Goal: Check status

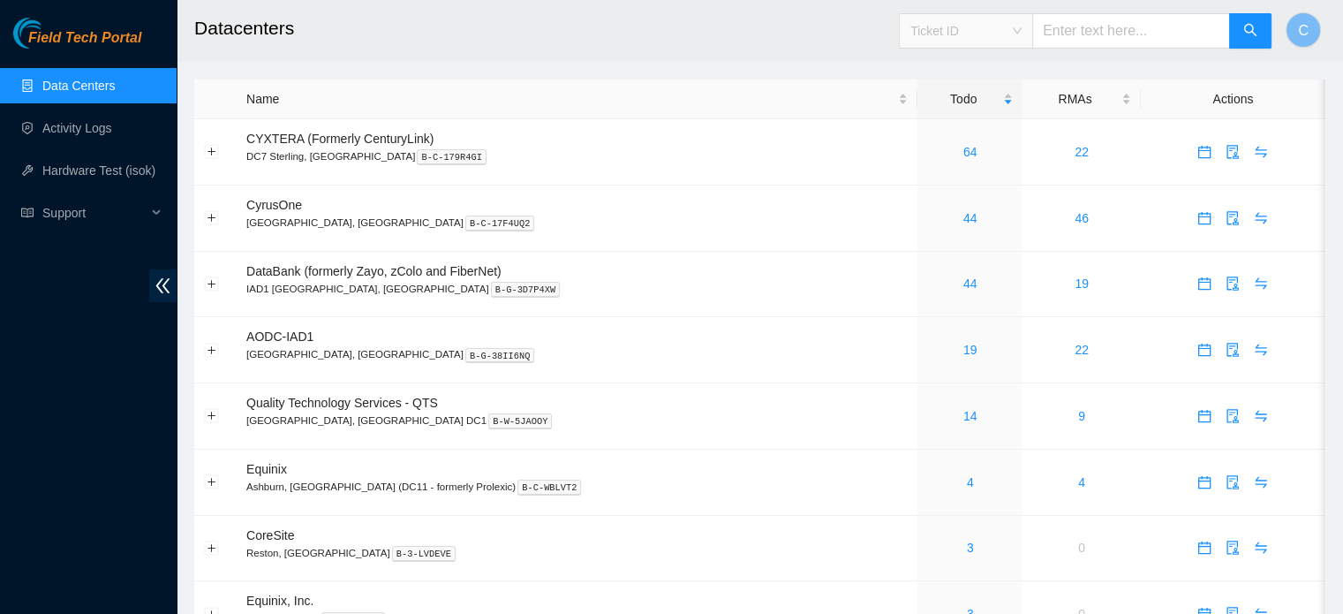
click at [1017, 34] on span "Ticket ID" at bounding box center [966, 31] width 111 height 26
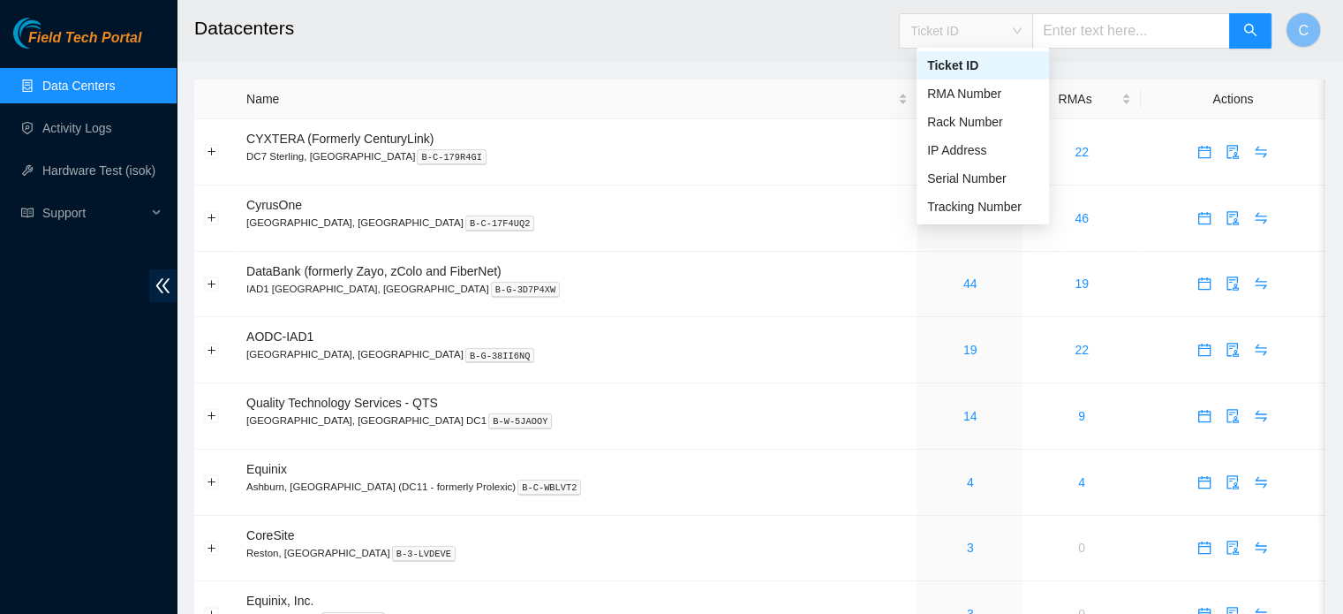
click at [1141, 22] on input "text" at bounding box center [1131, 30] width 198 height 35
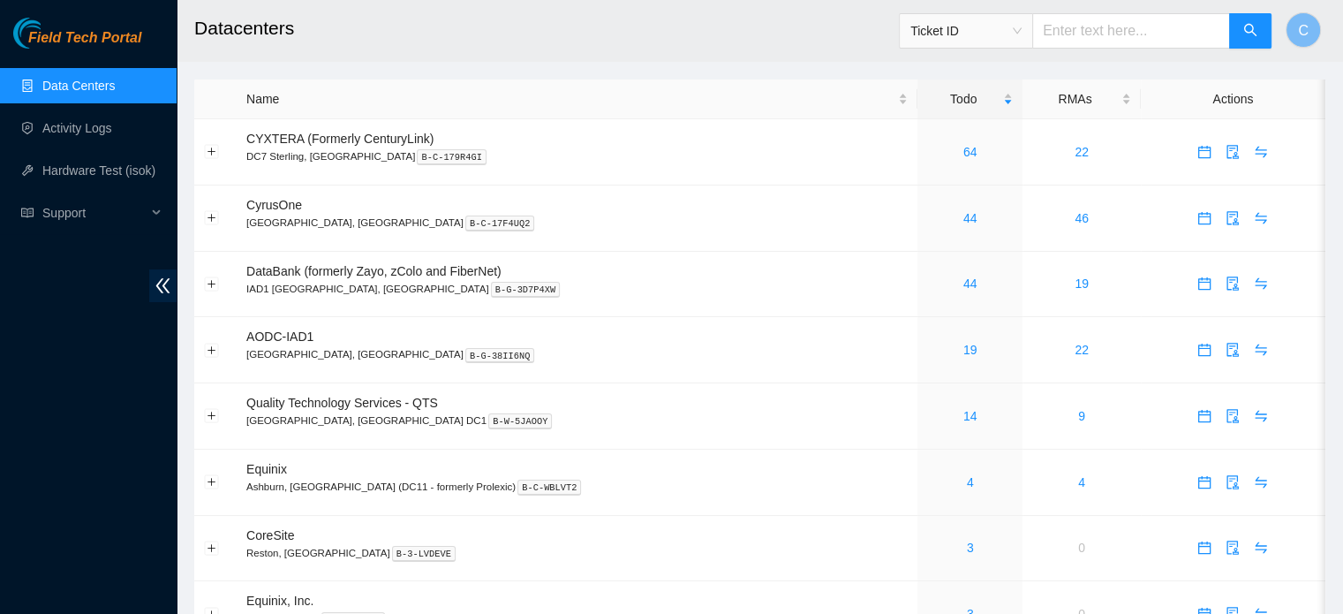
paste input "B-V-589SFDX"
type input "B-V-589SFDX"
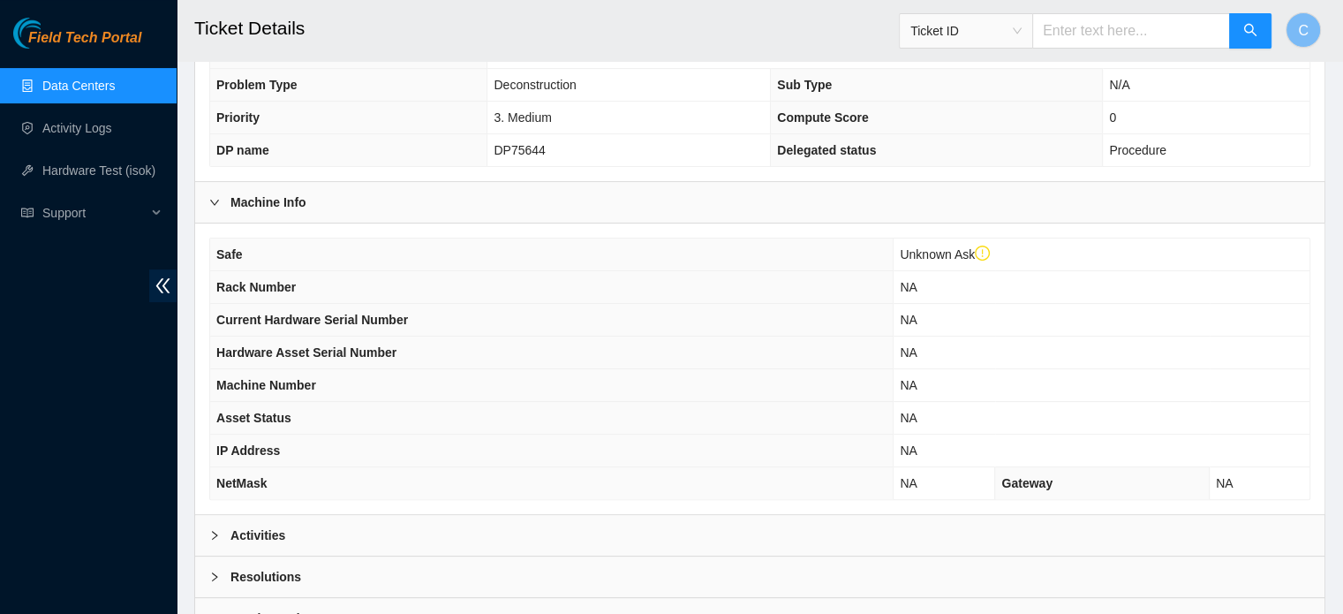
scroll to position [534, 0]
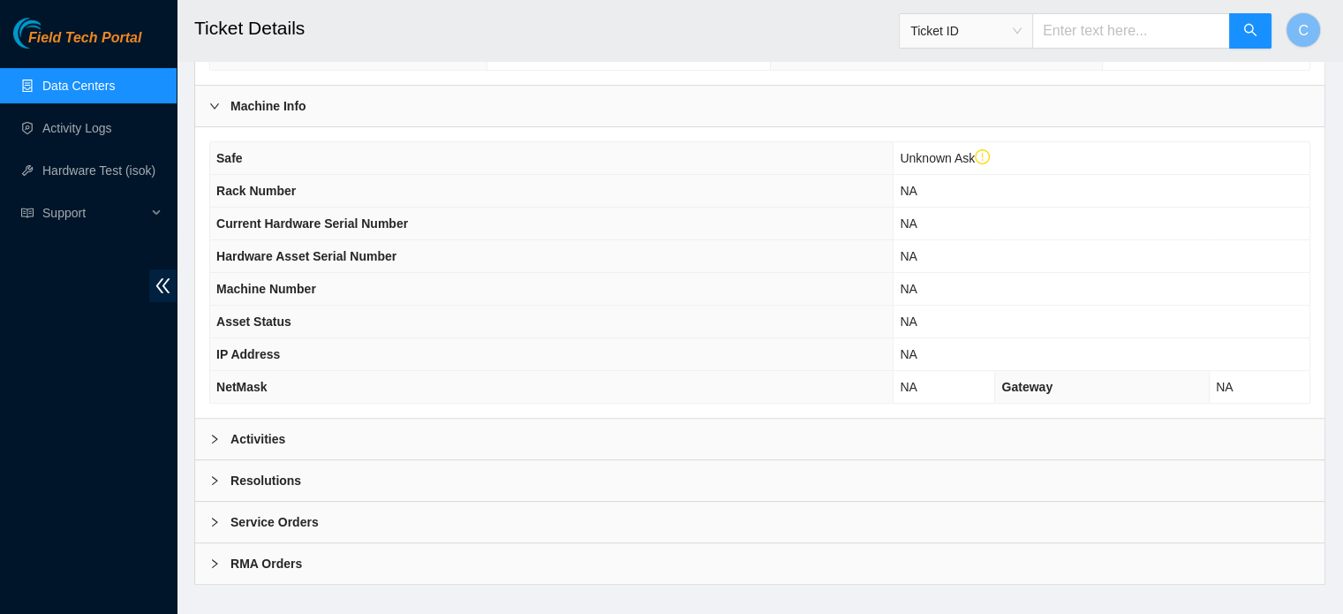
click at [272, 429] on b "Activities" at bounding box center [258, 438] width 55 height 19
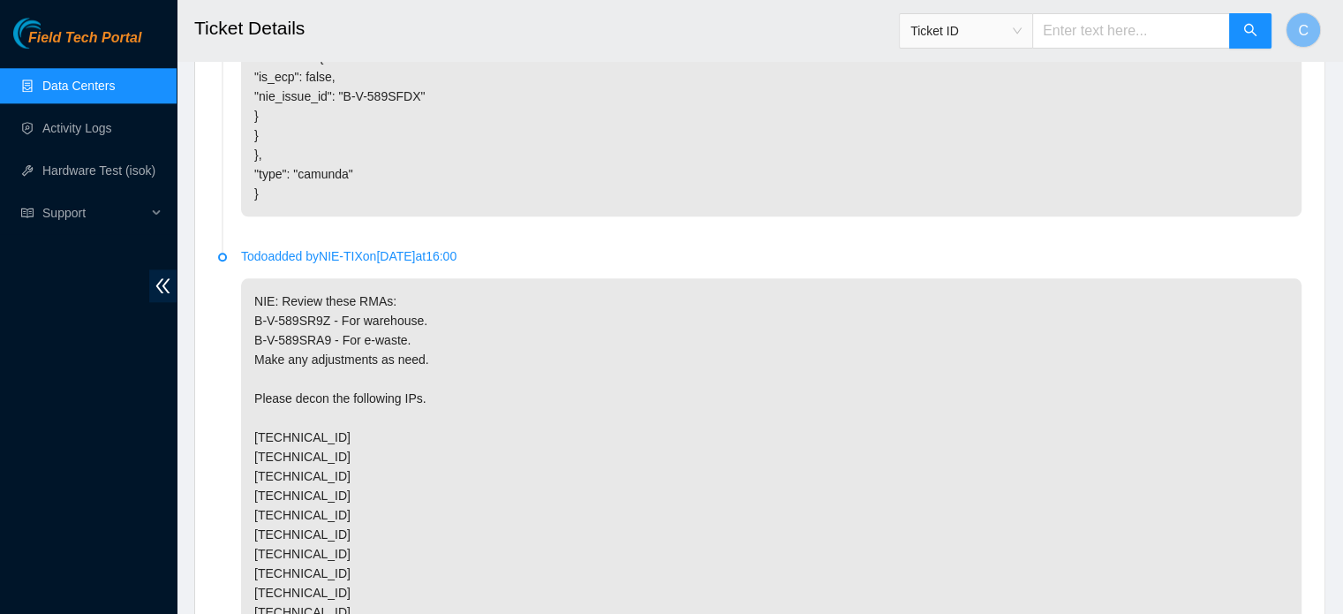
scroll to position [1943, 0]
drag, startPoint x: 328, startPoint y: 359, endPoint x: 254, endPoint y: 359, distance: 73.3
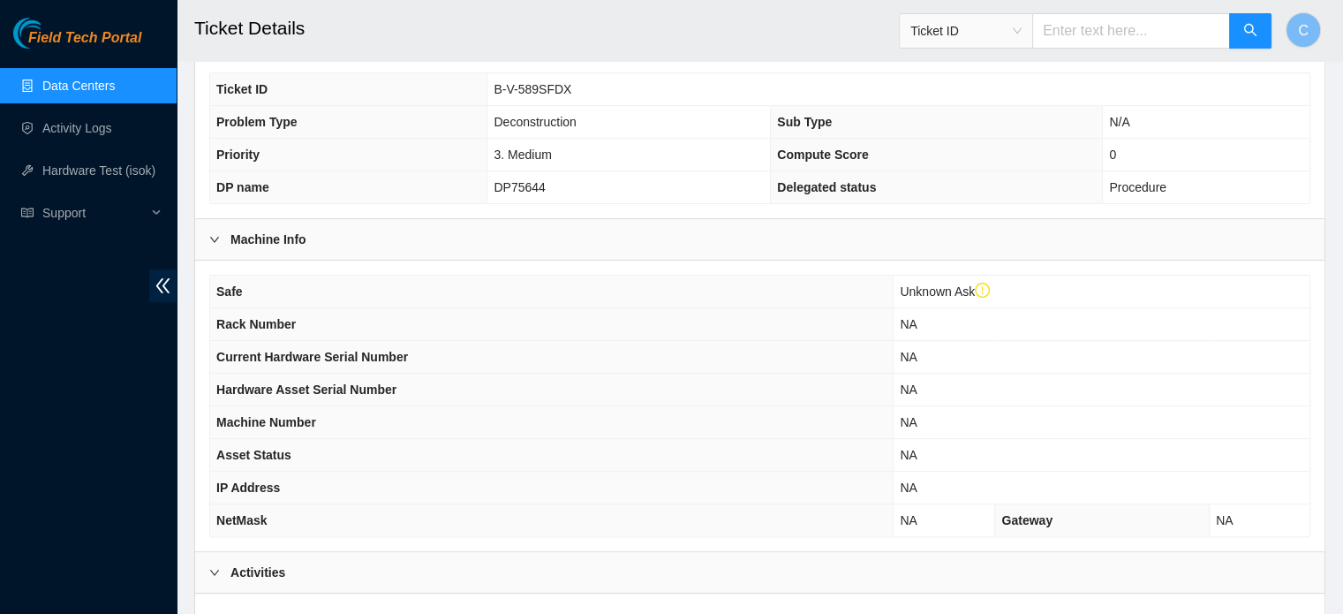
scroll to position [0, 0]
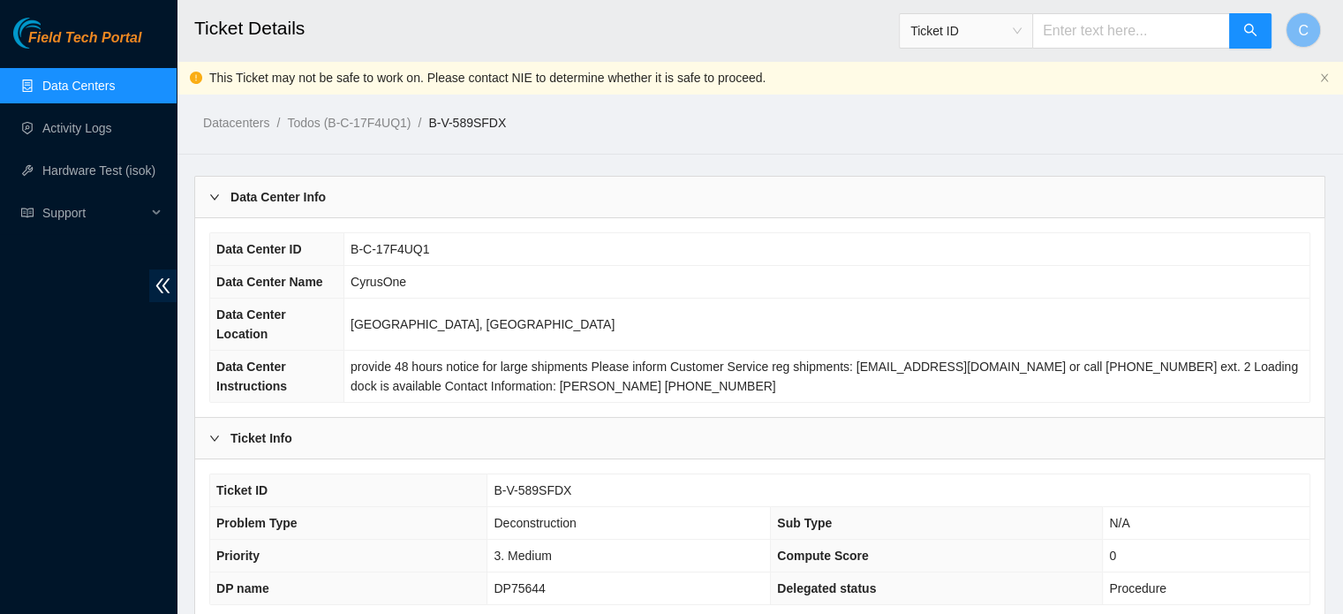
click at [115, 89] on link "Data Centers" at bounding box center [78, 86] width 72 height 14
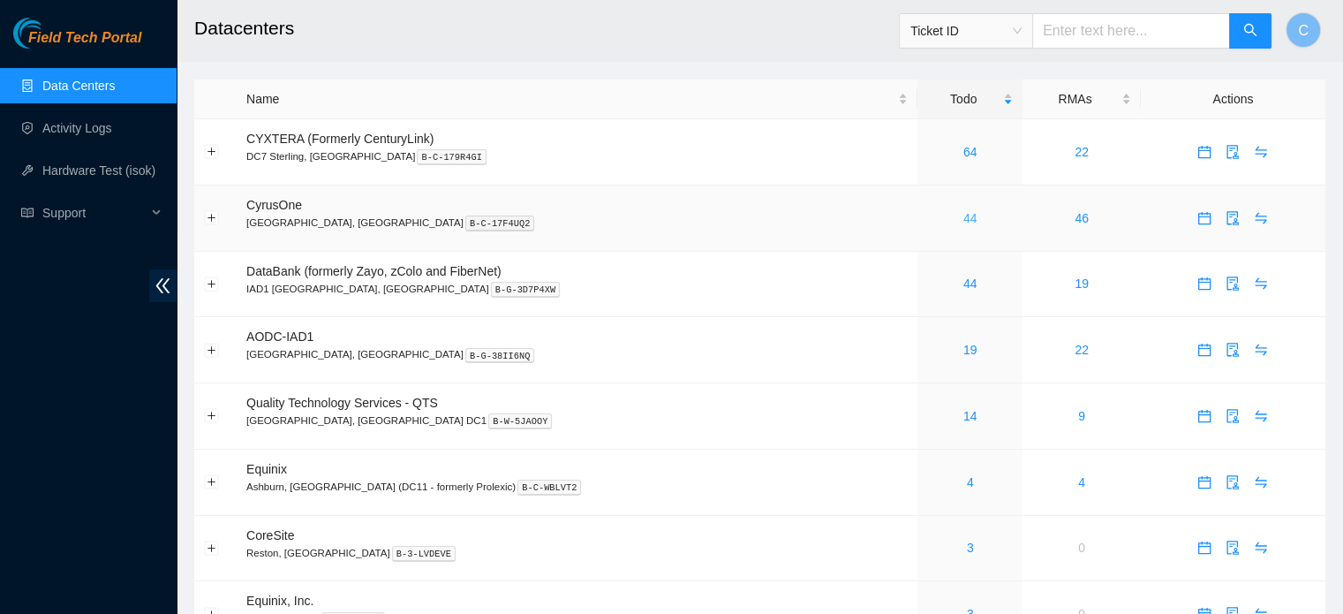
click at [964, 216] on link "44" at bounding box center [971, 218] width 14 height 14
